Goal: Find specific page/section: Find specific page/section

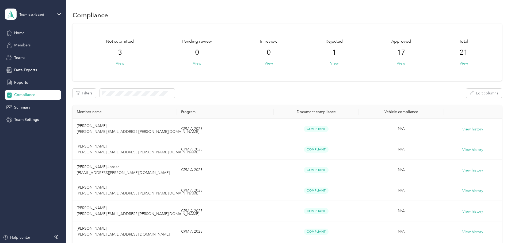
click at [26, 44] on span "Members" at bounding box center [22, 45] width 16 height 6
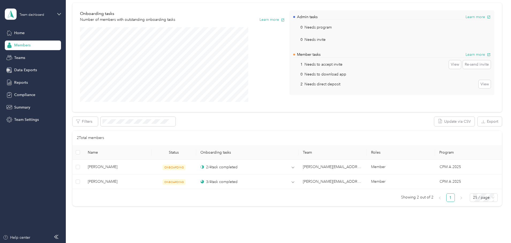
scroll to position [63, 0]
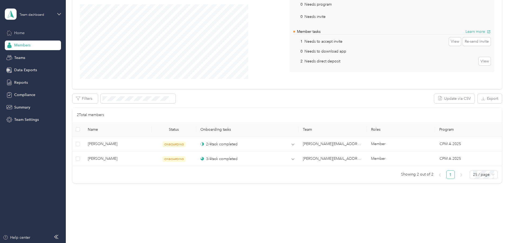
click at [28, 33] on div "Home" at bounding box center [33, 33] width 56 height 10
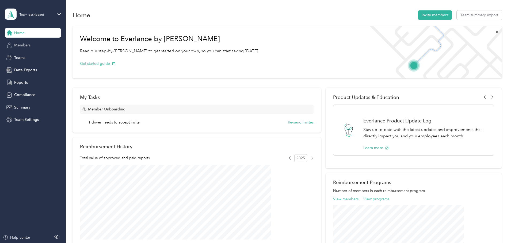
click at [25, 45] on span "Members" at bounding box center [22, 45] width 16 height 6
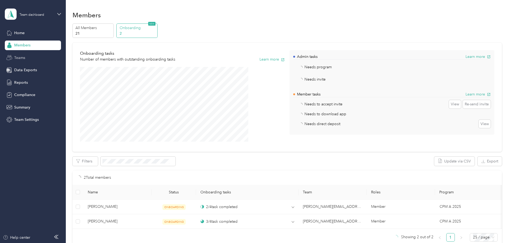
click at [25, 56] on span "Teams" at bounding box center [19, 58] width 11 height 6
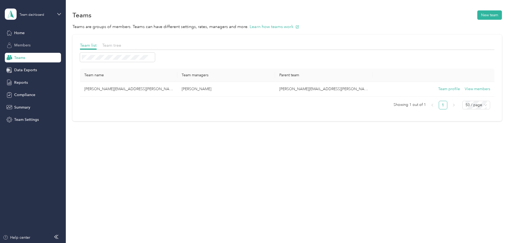
click at [27, 44] on span "Members" at bounding box center [22, 45] width 16 height 6
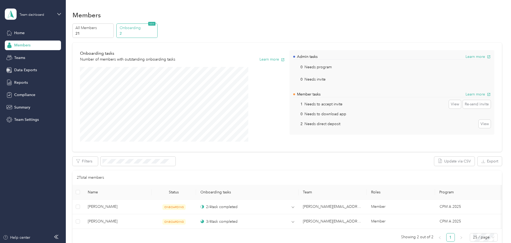
click at [95, 57] on div "All Members 21 Onboarding 2 NEW Onboarding tasks Number of members with outstan…" at bounding box center [286, 138] width 429 height 228
click at [112, 30] on p "All Members" at bounding box center [93, 28] width 36 height 6
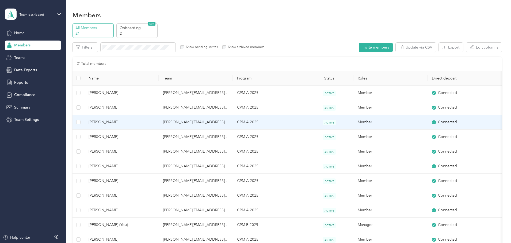
click at [137, 121] on span "[PERSON_NAME]" at bounding box center [120, 122] width 65 height 6
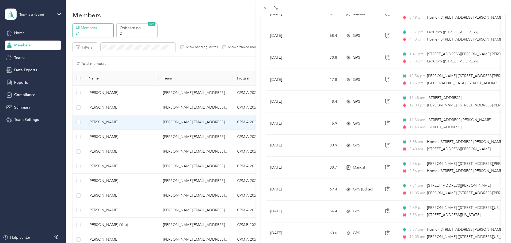
click at [83, 134] on div "[PERSON_NAME] Archive Trips Expenses Reports Member info Program Commute Rates …" at bounding box center [255, 121] width 511 height 243
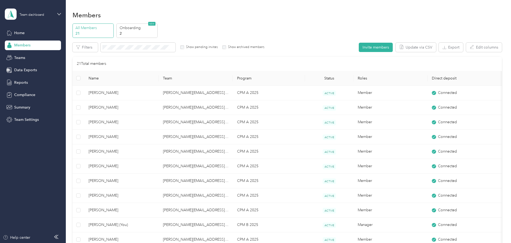
scroll to position [26, 0]
